Goal: Task Accomplishment & Management: Use online tool/utility

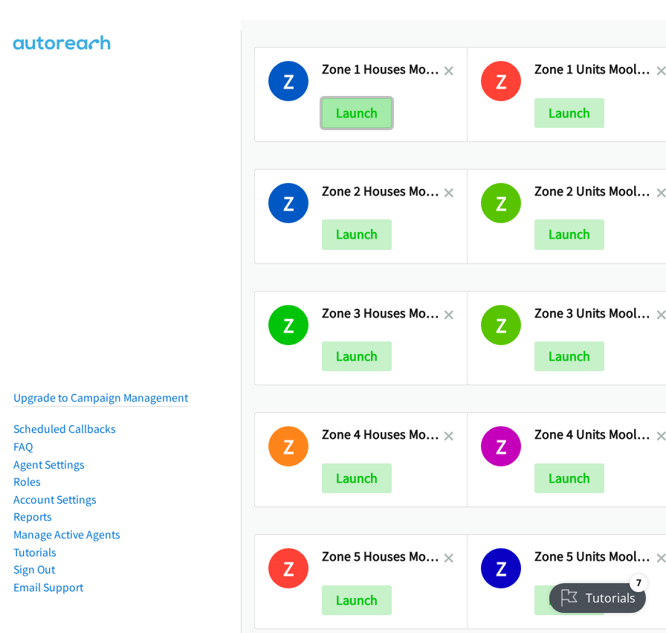
click at [357, 106] on button "Launch" at bounding box center [357, 113] width 70 height 30
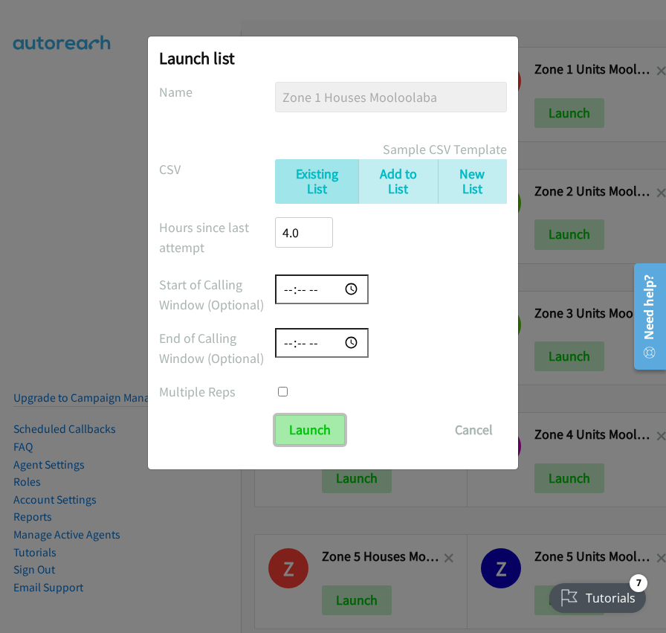
click at [319, 435] on input "Launch" at bounding box center [310, 430] width 70 height 30
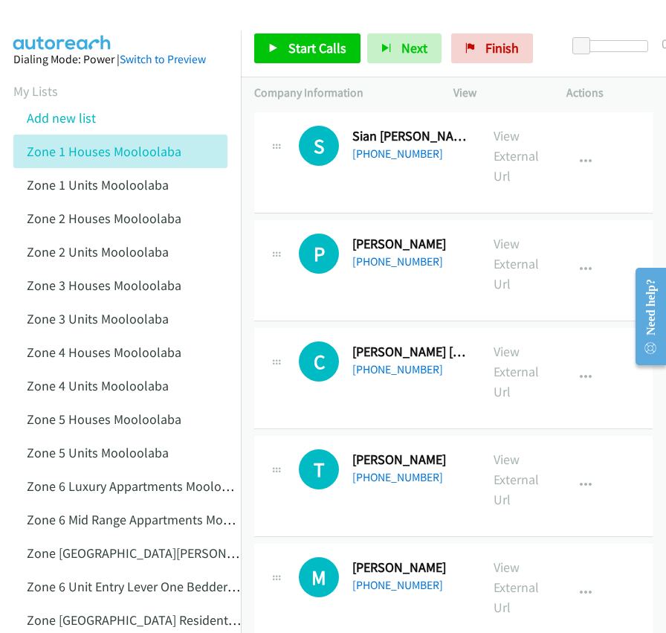
click at [222, 117] on li "Add new list" at bounding box center [133, 117] width 241 height 33
click at [311, 51] on span "Start Calls" at bounding box center [317, 47] width 58 height 17
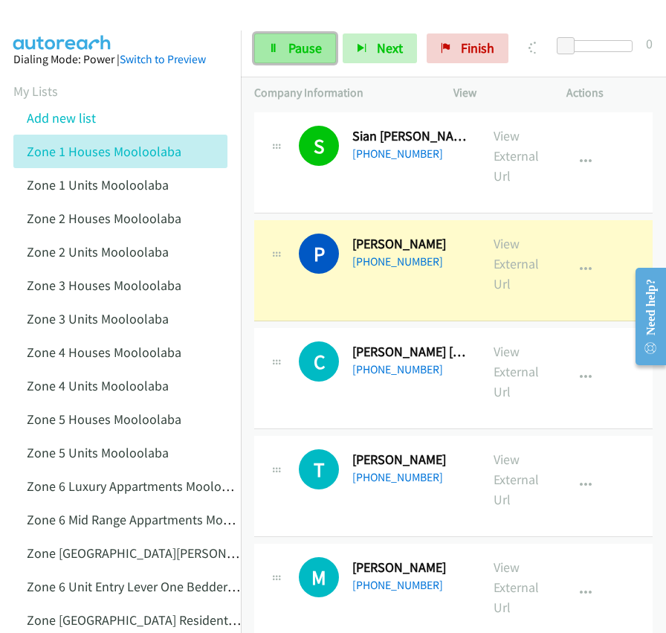
click at [294, 51] on span "Pause" at bounding box center [304, 47] width 33 height 17
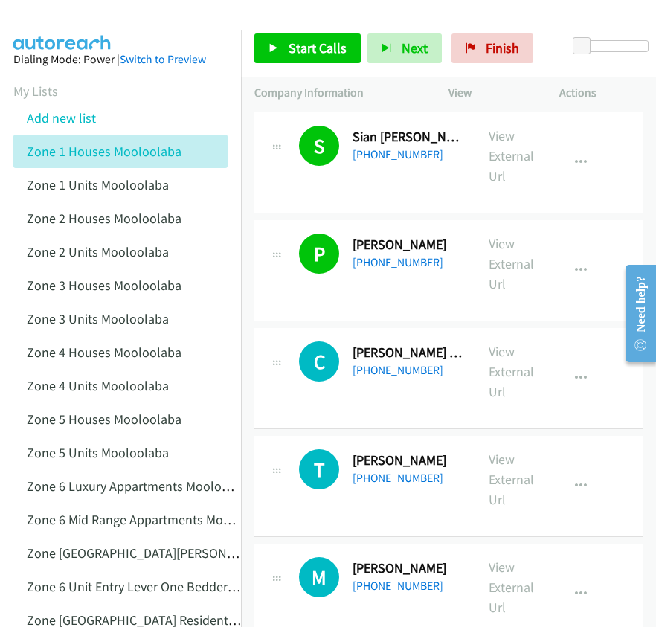
click at [176, 16] on div at bounding box center [321, 28] width 642 height 57
